Goal: Information Seeking & Learning: Learn about a topic

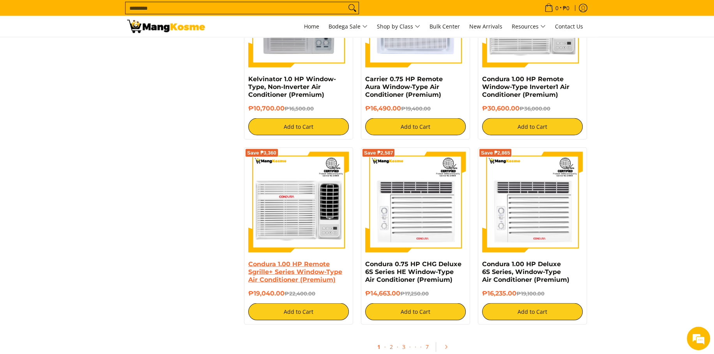
scroll to position [1364, 0]
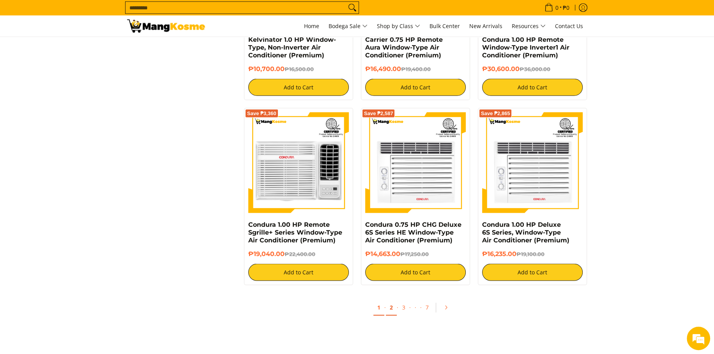
click at [392, 310] on link "2" at bounding box center [391, 307] width 11 height 16
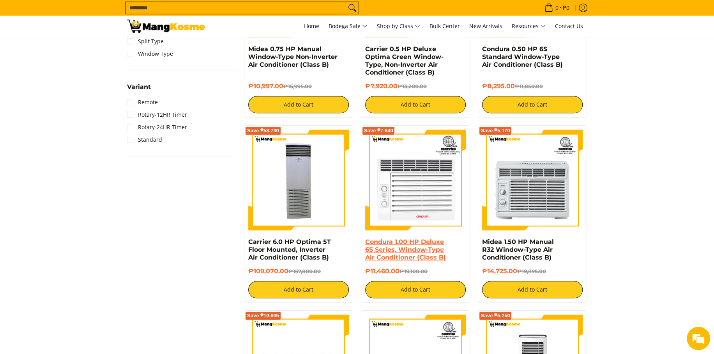
scroll to position [507, 0]
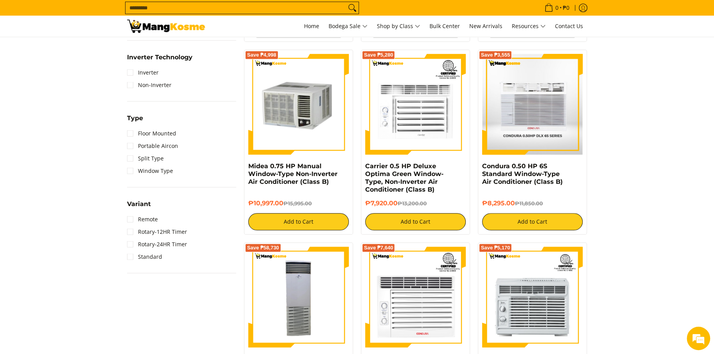
click at [531, 113] on img at bounding box center [532, 104] width 100 height 101
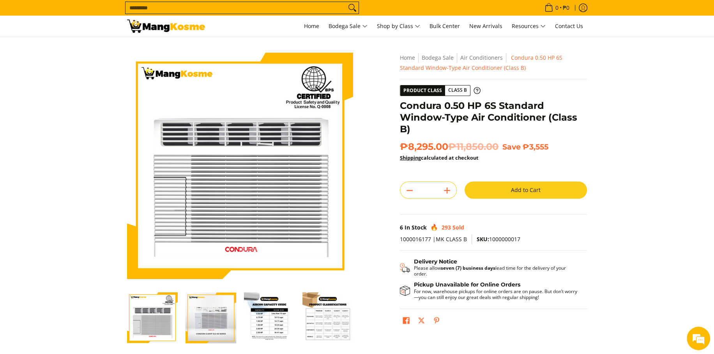
scroll to position [78, 0]
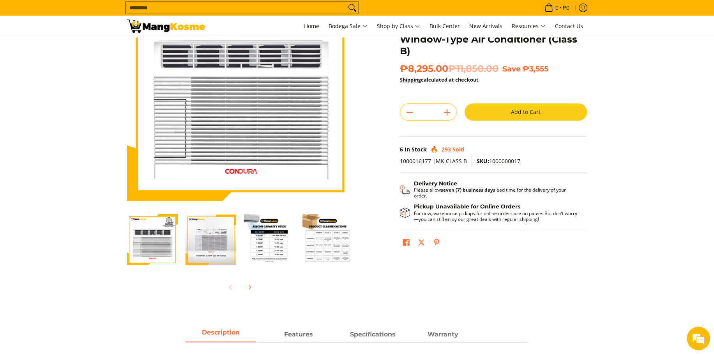
click at [264, 242] on img "Condura 0.50 HP 6S Standard Window-Type Air Conditioner (Class B)-3" at bounding box center [269, 239] width 51 height 51
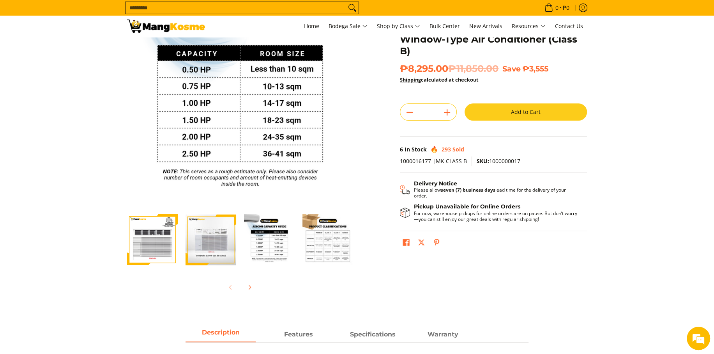
scroll to position [0, 0]
click at [327, 241] on img "Condura 0.50 HP 6S Standard Window-Type Air Conditioner (Class B)-4" at bounding box center [327, 239] width 51 height 51
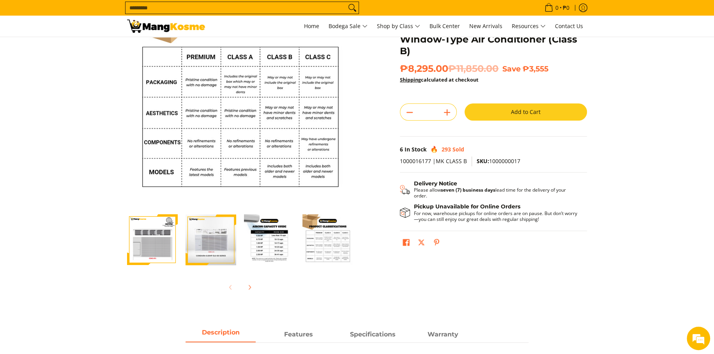
scroll to position [39, 0]
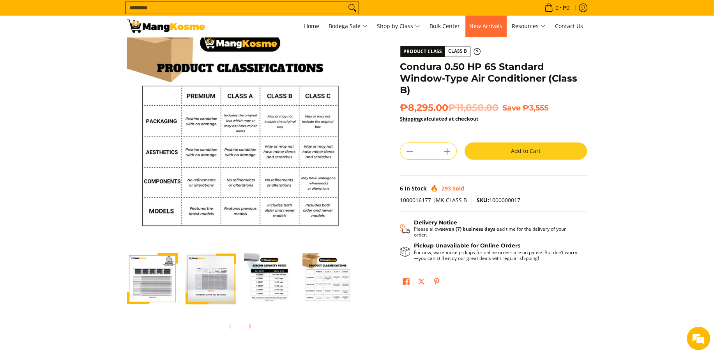
click at [485, 27] on span "New Arrivals" at bounding box center [485, 25] width 33 height 7
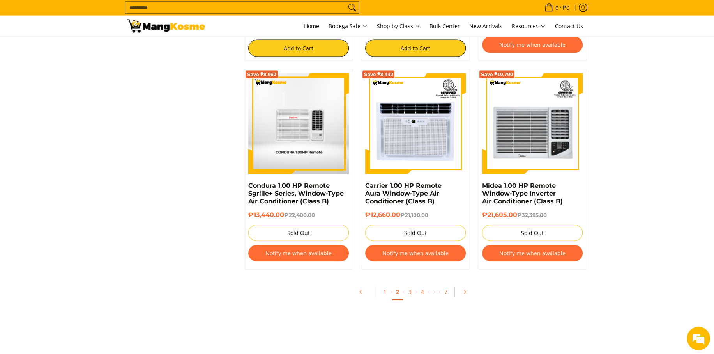
scroll to position [1481, 0]
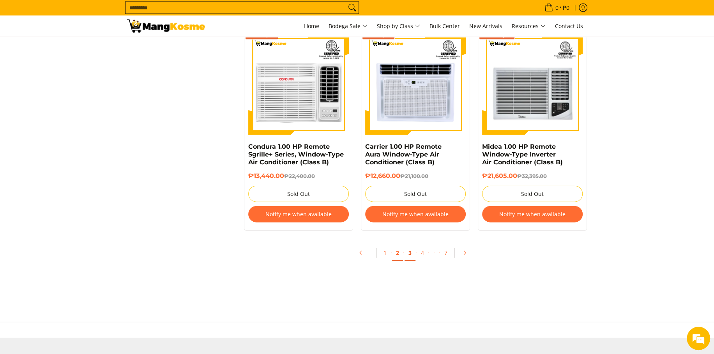
click at [409, 258] on link "3" at bounding box center [410, 253] width 11 height 16
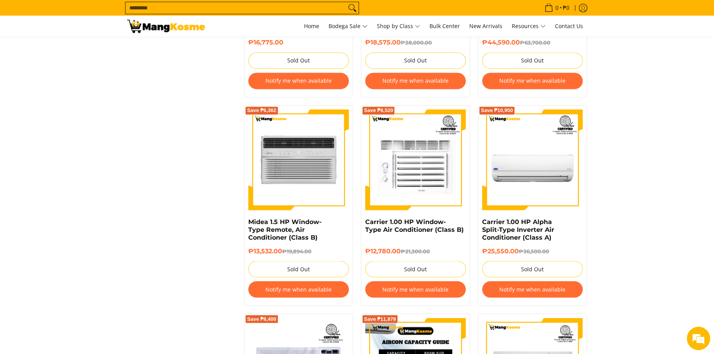
scroll to position [1364, 0]
